Goal: Transaction & Acquisition: Purchase product/service

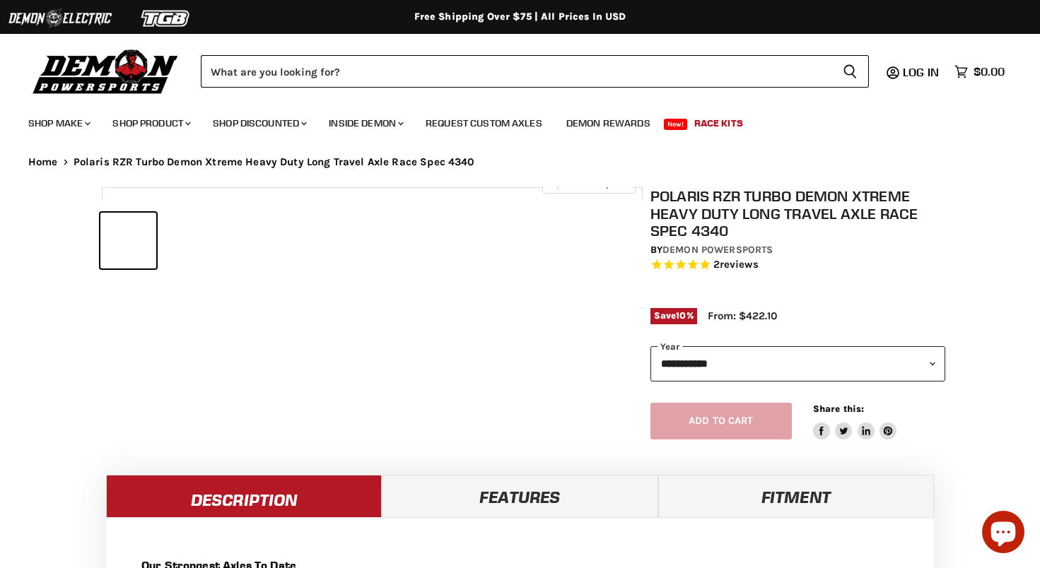
select select "******"
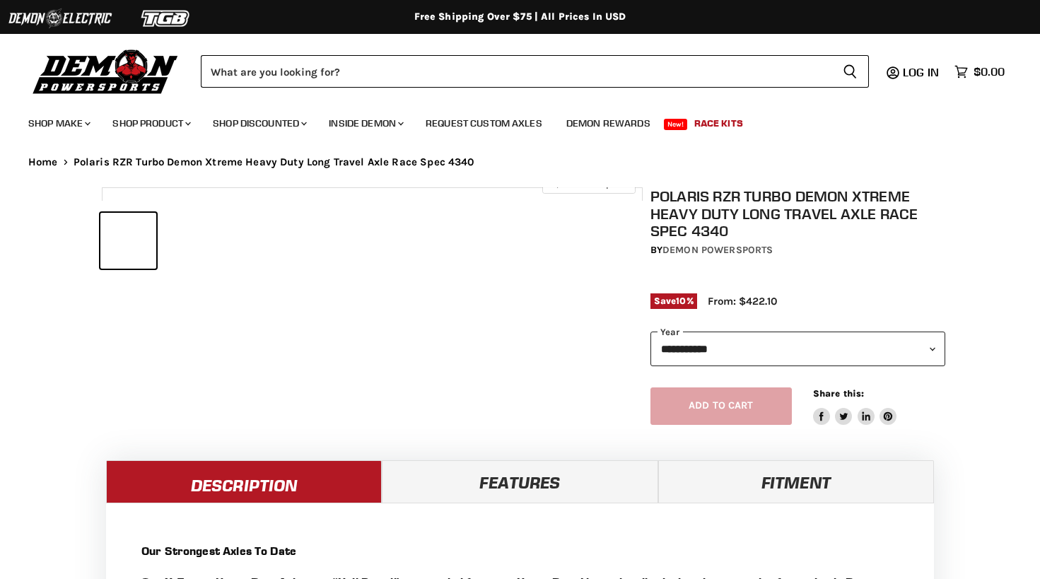
select select "******"
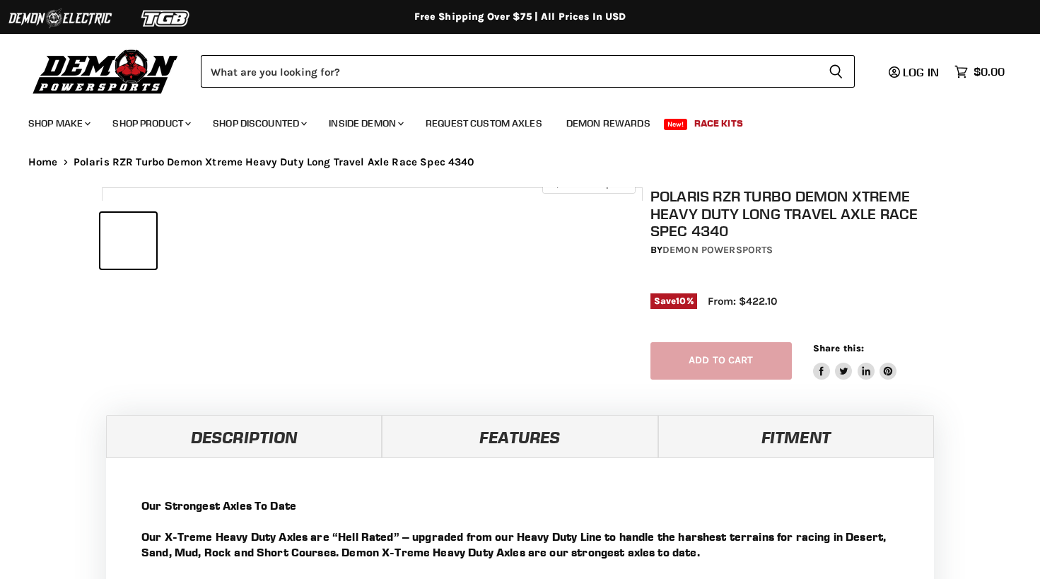
select select "******"
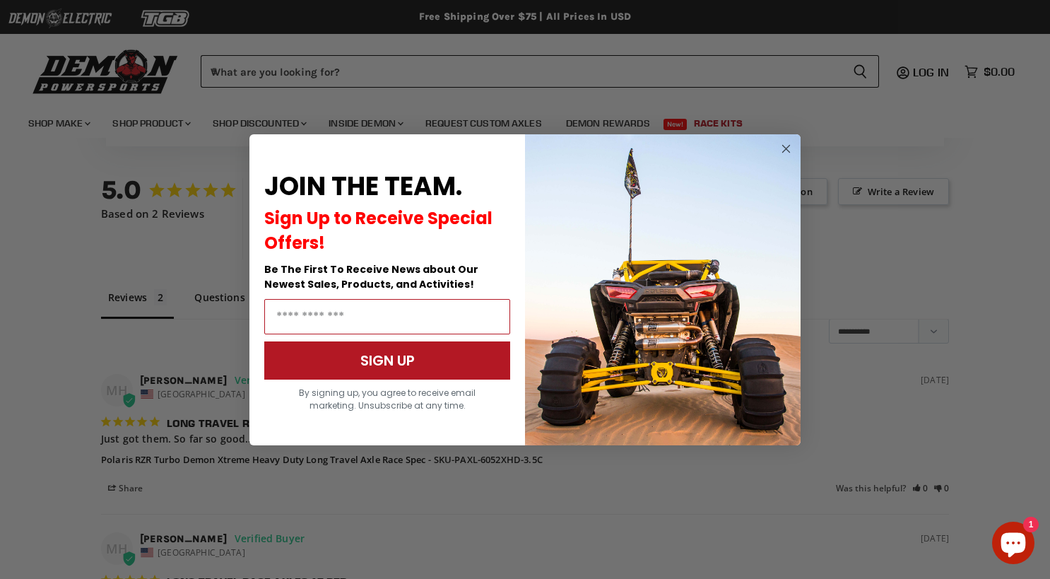
scroll to position [1728, 0]
